Goal: Task Accomplishment & Management: Manage account settings

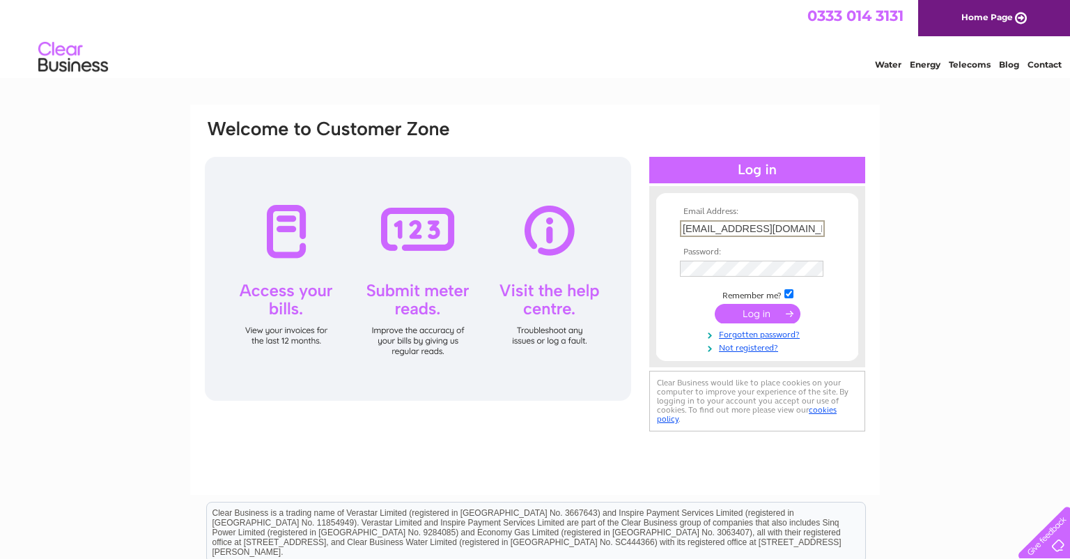
type input "[EMAIL_ADDRESS][DOMAIN_NAME]"
click at [757, 312] on input "submit" at bounding box center [758, 314] width 86 height 20
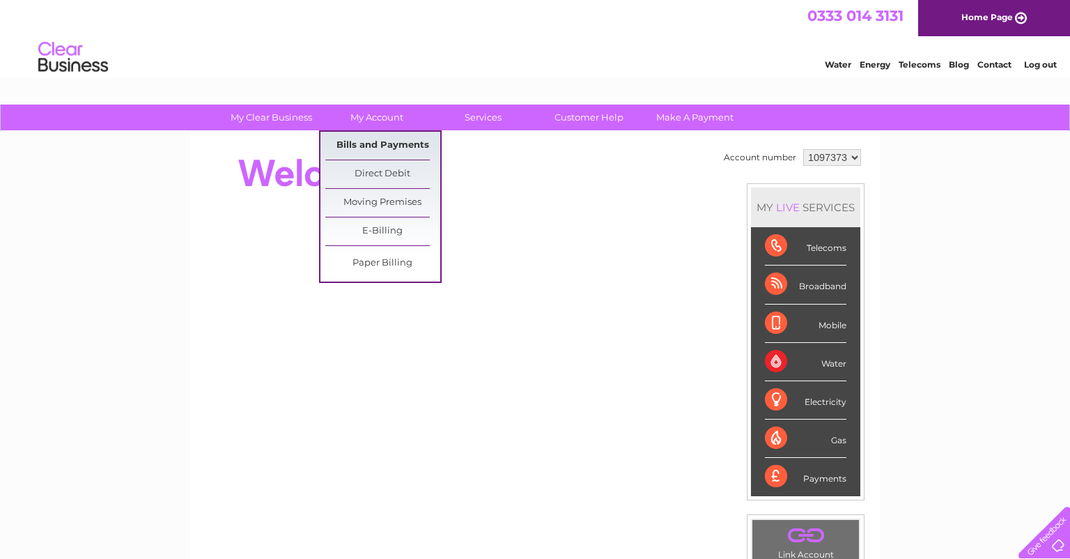
click at [369, 142] on link "Bills and Payments" at bounding box center [382, 146] width 115 height 28
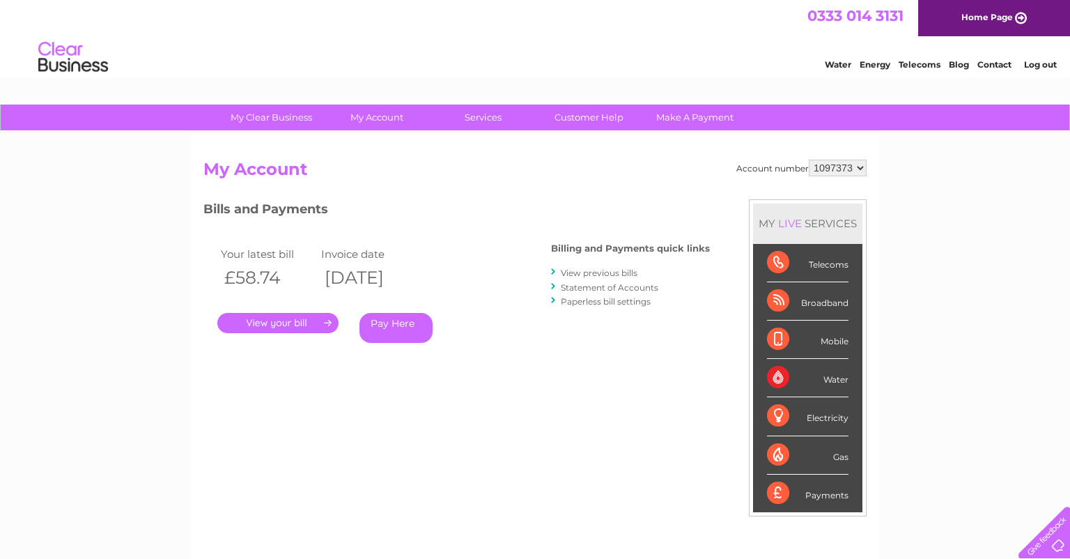
click at [286, 320] on link "." at bounding box center [277, 323] width 121 height 20
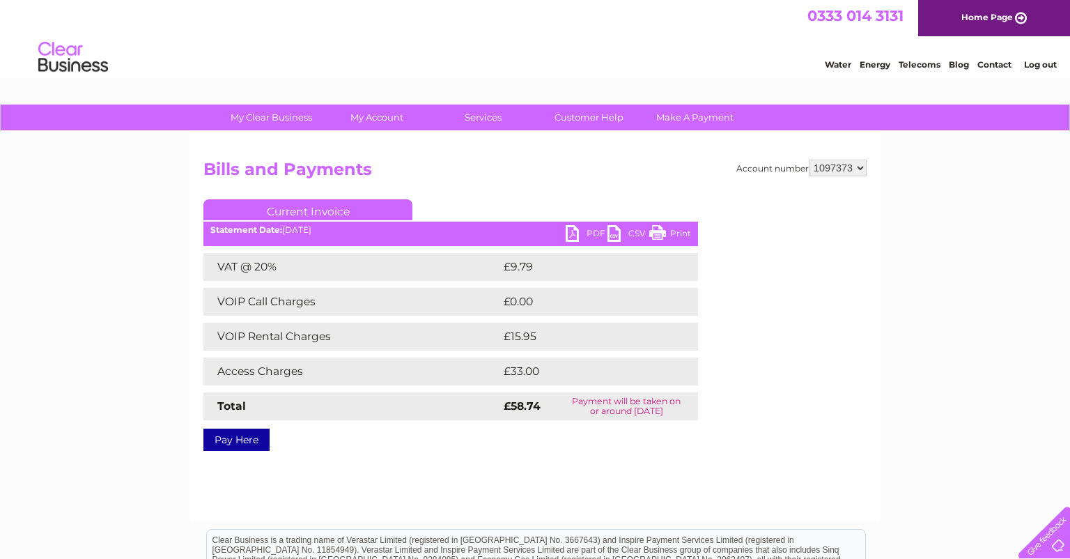
click at [594, 231] on link "PDF" at bounding box center [587, 235] width 42 height 20
